Goal: Task Accomplishment & Management: Manage account settings

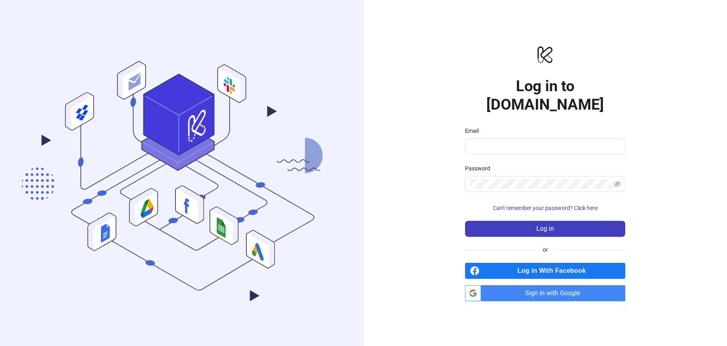
click at [516, 142] on input "Email" at bounding box center [544, 147] width 149 height 10
click at [522, 142] on input "Email" at bounding box center [544, 147] width 149 height 10
click at [536, 224] on button "Log in" at bounding box center [545, 229] width 160 height 16
click at [480, 142] on input "Email" at bounding box center [541, 147] width 143 height 10
type input "**********"
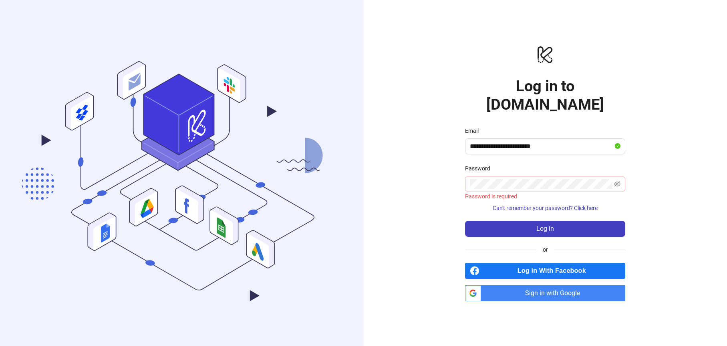
click at [494, 180] on span at bounding box center [545, 184] width 160 height 16
click at [465, 221] on button "Log in" at bounding box center [545, 229] width 160 height 16
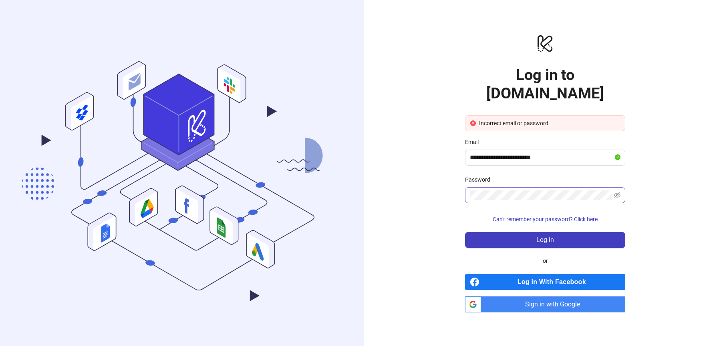
click at [530, 187] on span at bounding box center [545, 195] width 160 height 16
click at [465, 232] on button "Log in" at bounding box center [545, 240] width 160 height 16
